Goal: Information Seeking & Learning: Learn about a topic

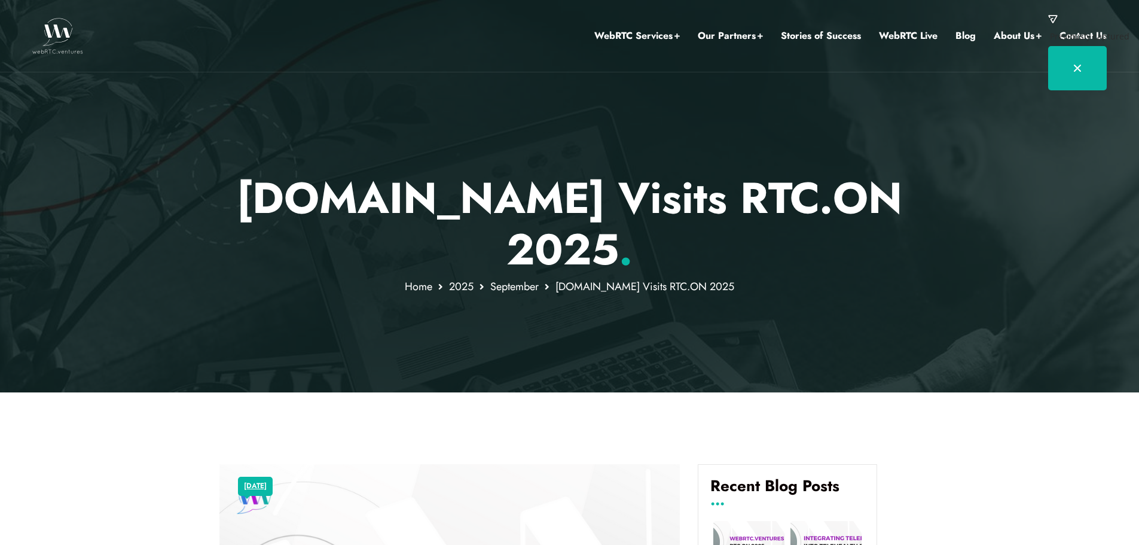
drag, startPoint x: 615, startPoint y: 243, endPoint x: 208, endPoint y: 181, distance: 411.4
click at [208, 181] on div "WebRTC.ventures Visits RTC.ON 2025 . Home 2025 September WebRTC.ventures Visits…" at bounding box center [569, 196] width 1139 height 392
copy div "[DOMAIN_NAME] Visits RTC.ON 2025"
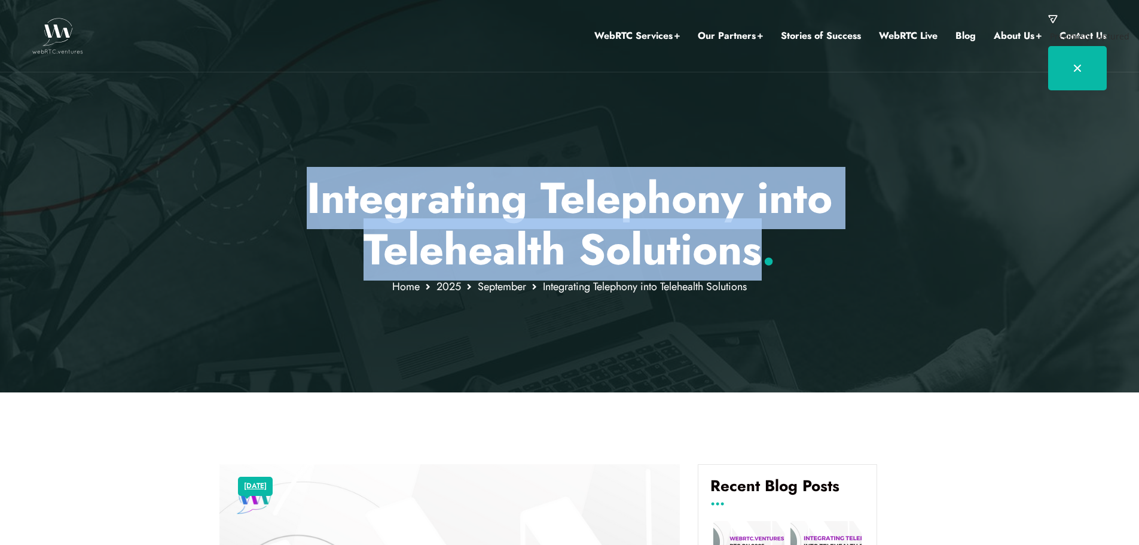
drag, startPoint x: 275, startPoint y: 200, endPoint x: 755, endPoint y: 258, distance: 483.0
click at [755, 258] on p "Integrating Telephony into Telehealth Solutions ." at bounding box center [569, 223] width 700 height 103
copy p "Integrating Telephony into Telehealth Solutions"
